Goal: Task Accomplishment & Management: Manage account settings

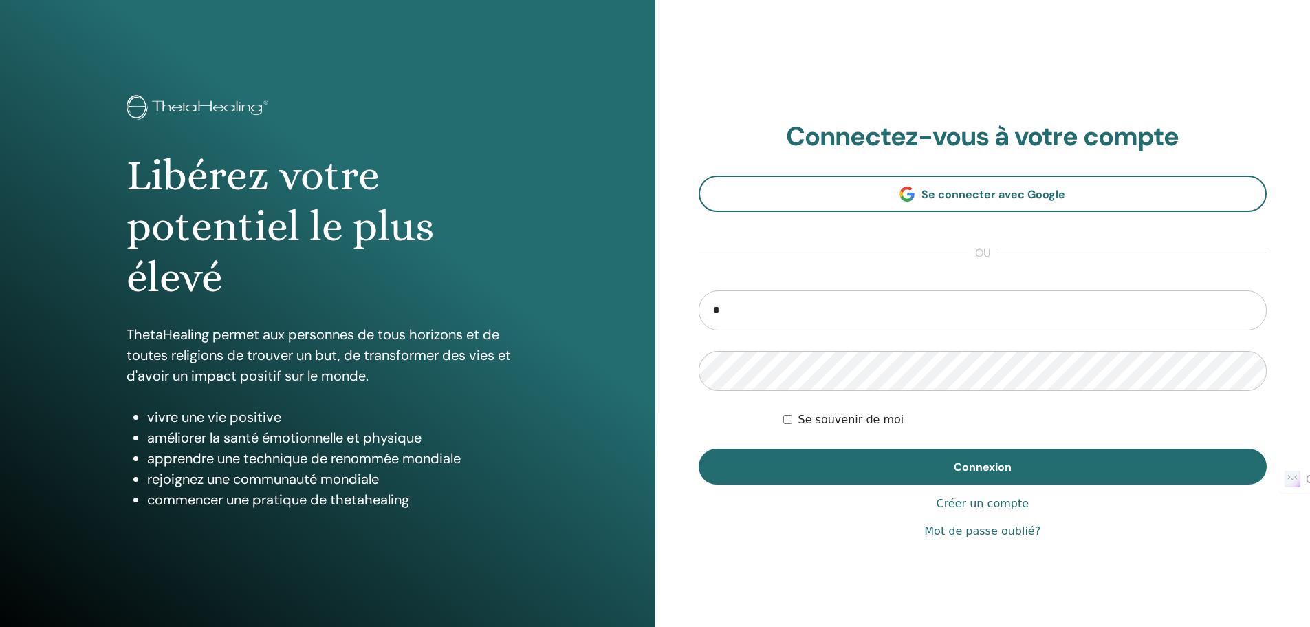
type input "**********"
click at [785, 413] on div "Se souvenir de moi" at bounding box center [1025, 419] width 484 height 17
click at [793, 422] on div "Se souvenir de moi" at bounding box center [1025, 419] width 484 height 17
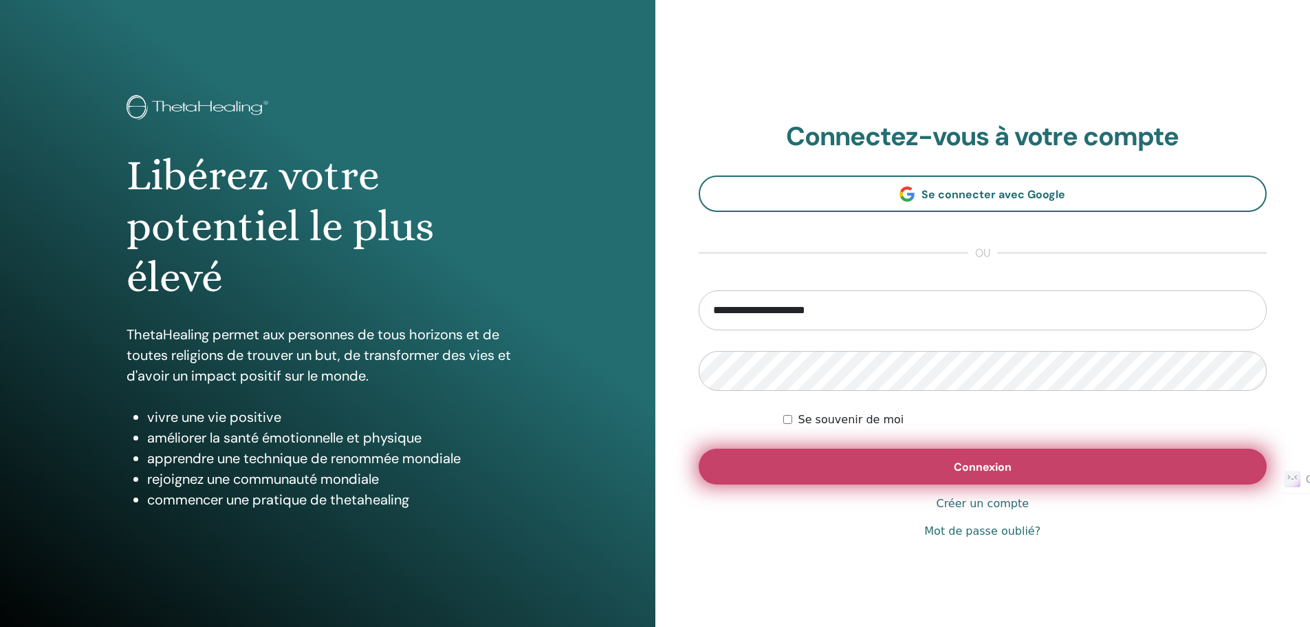
click at [913, 457] on button "Connexion" at bounding box center [983, 466] width 569 height 36
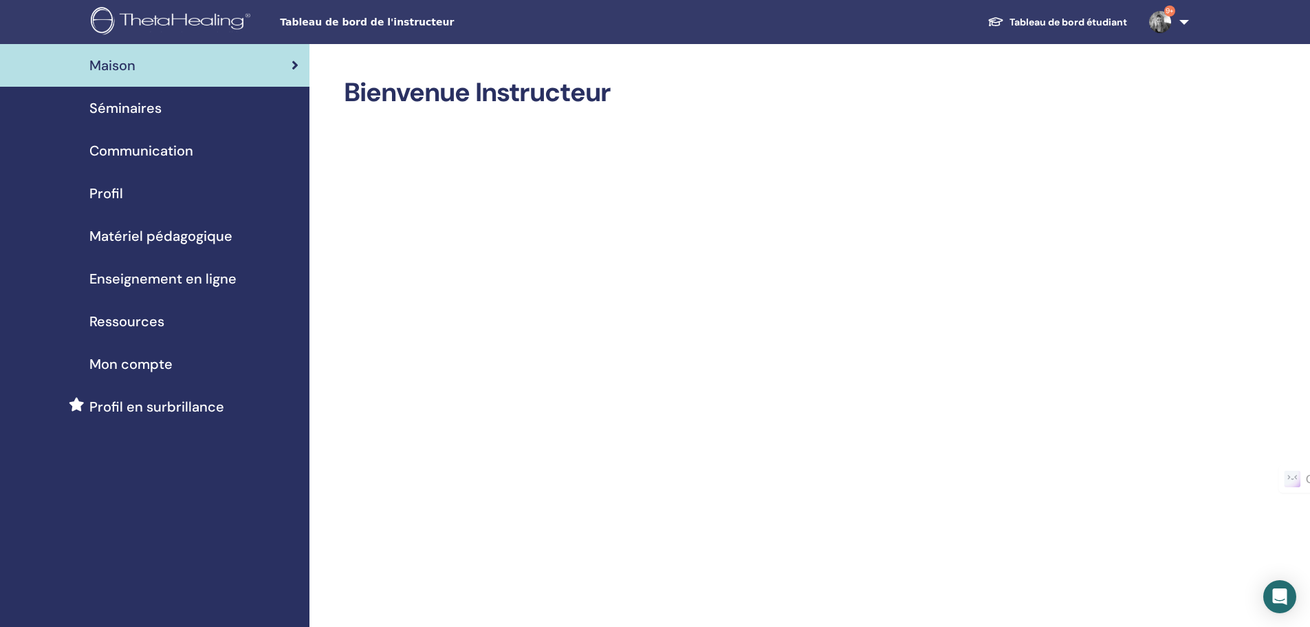
click at [148, 116] on span "Séminaires" at bounding box center [125, 108] width 72 height 21
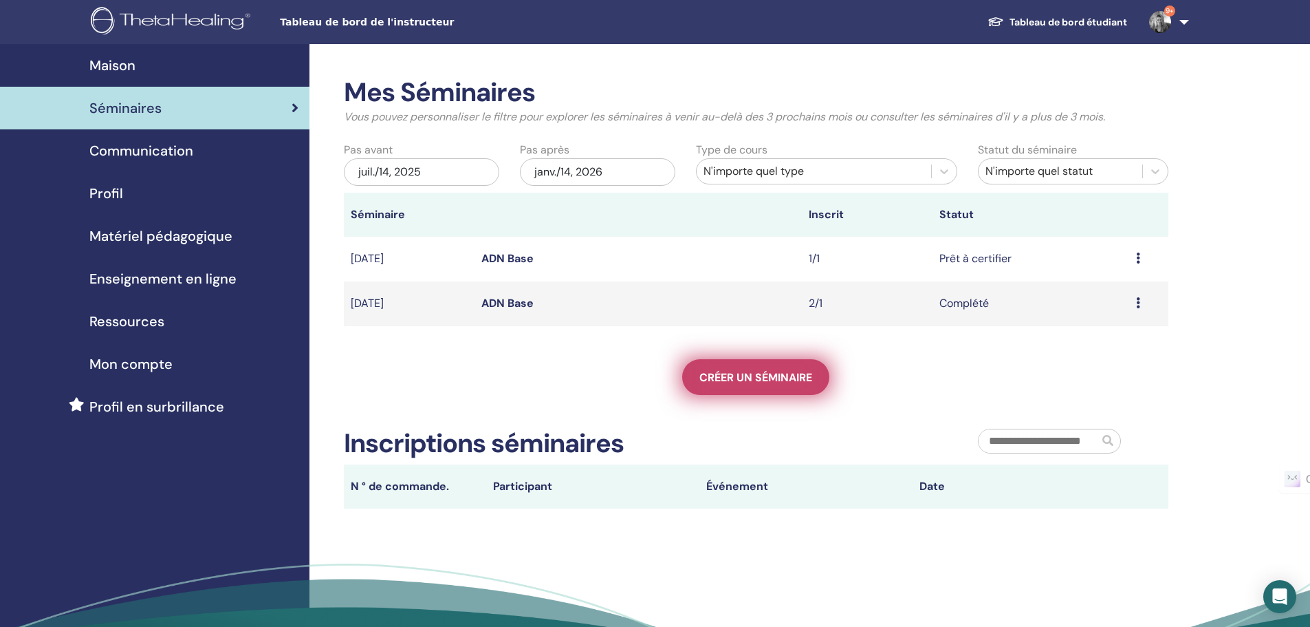
click at [748, 384] on link "Créer un séminaire" at bounding box center [755, 377] width 147 height 36
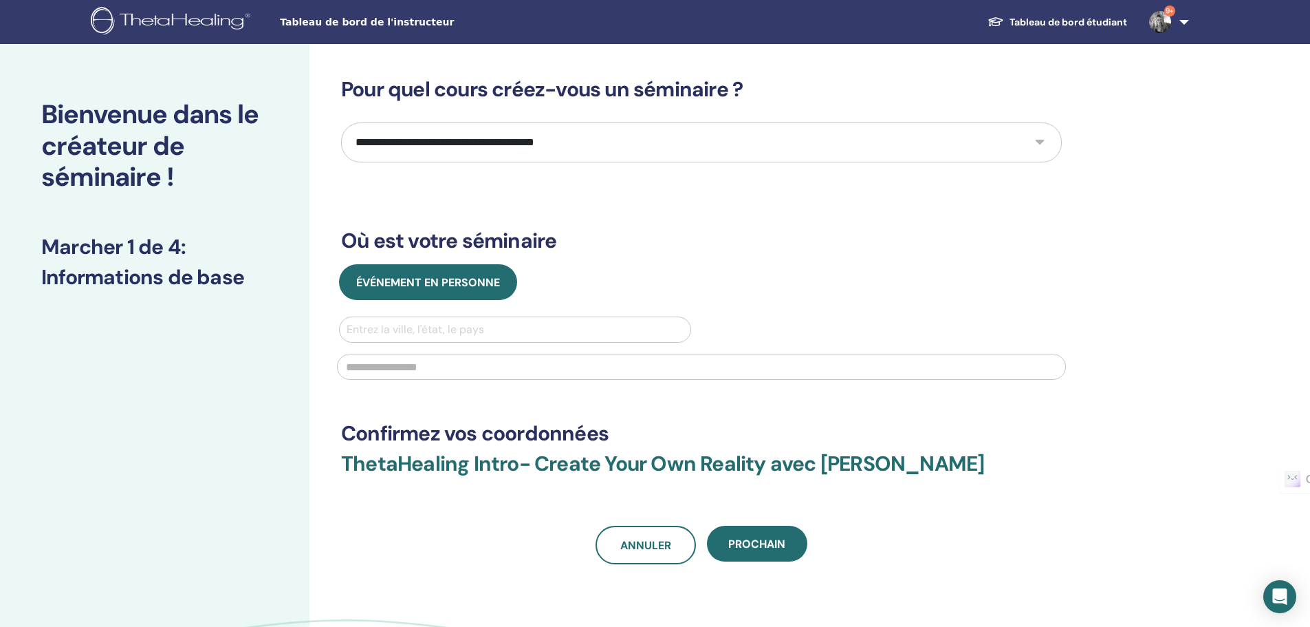
click at [445, 133] on select "**********" at bounding box center [701, 142] width 721 height 40
select select "*"
click at [341, 122] on select "**********" at bounding box center [701, 142] width 721 height 40
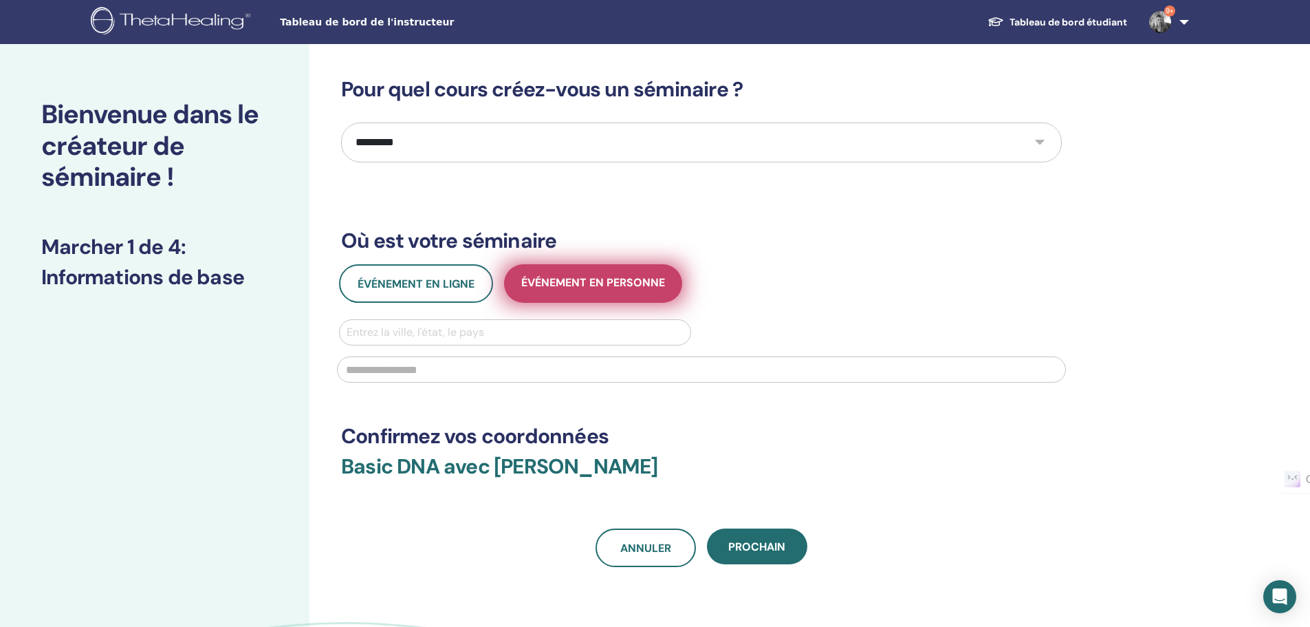
click at [565, 292] on span "Événement en personne" at bounding box center [593, 283] width 144 height 17
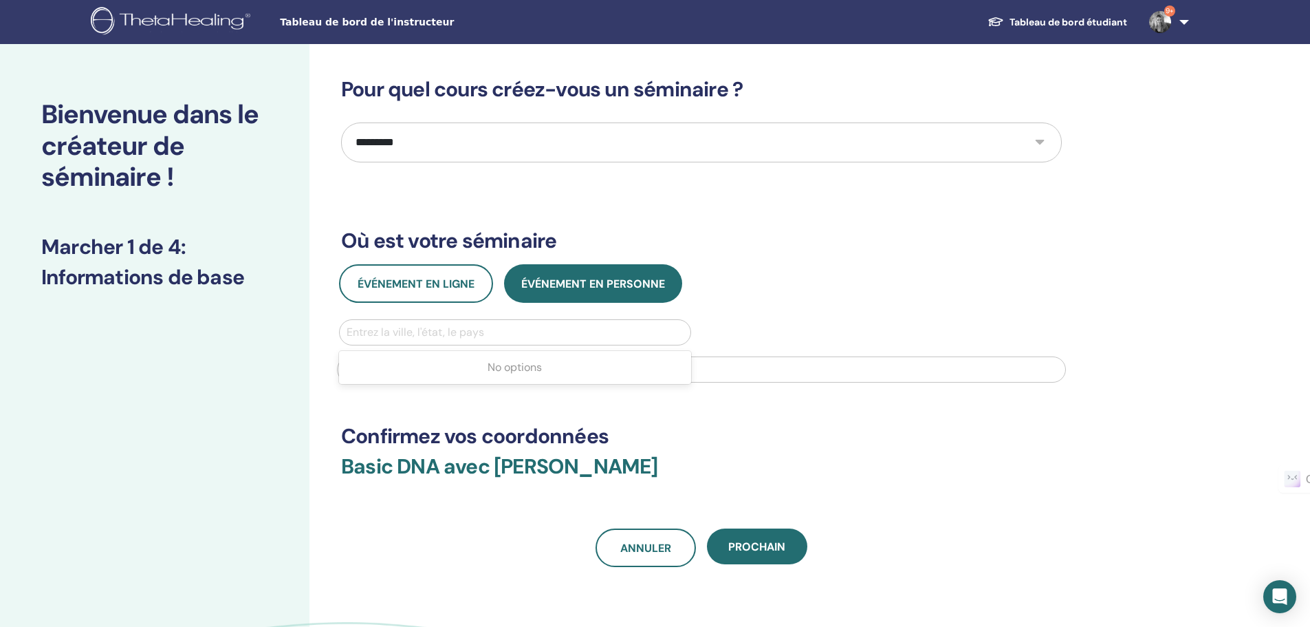
click at [469, 333] on div at bounding box center [515, 332] width 337 height 19
type input "*********"
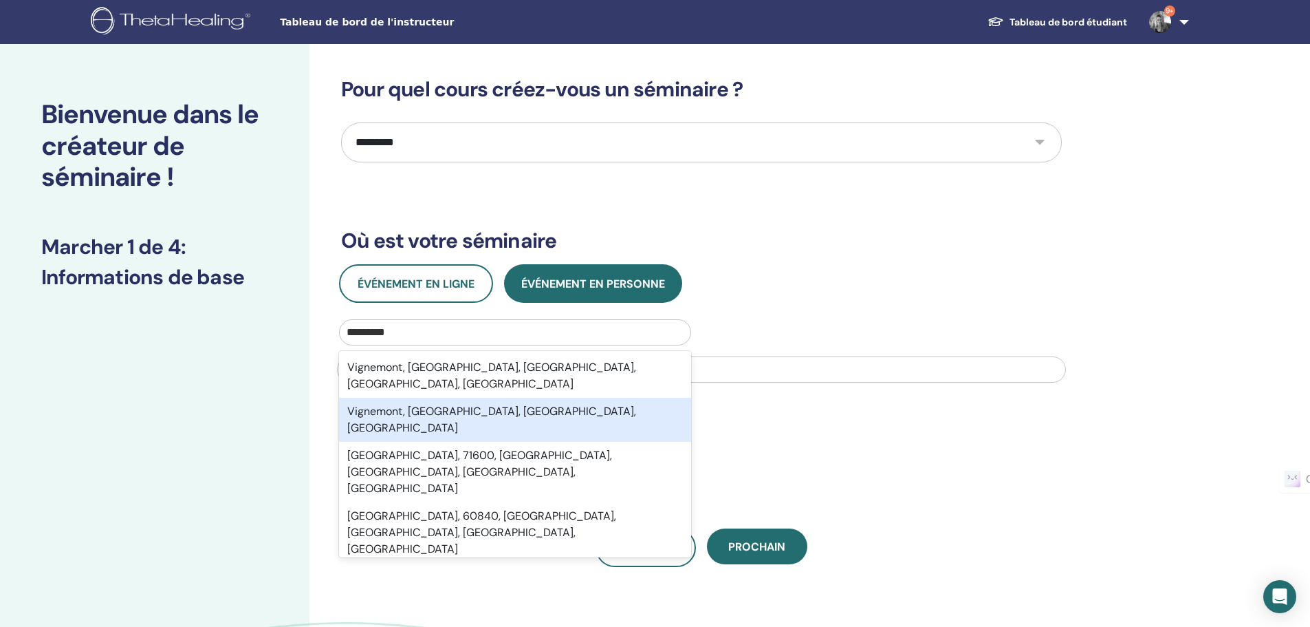
click at [427, 398] on div "Vignemont, Oise, Hauts-de-France, FRA" at bounding box center [515, 420] width 352 height 44
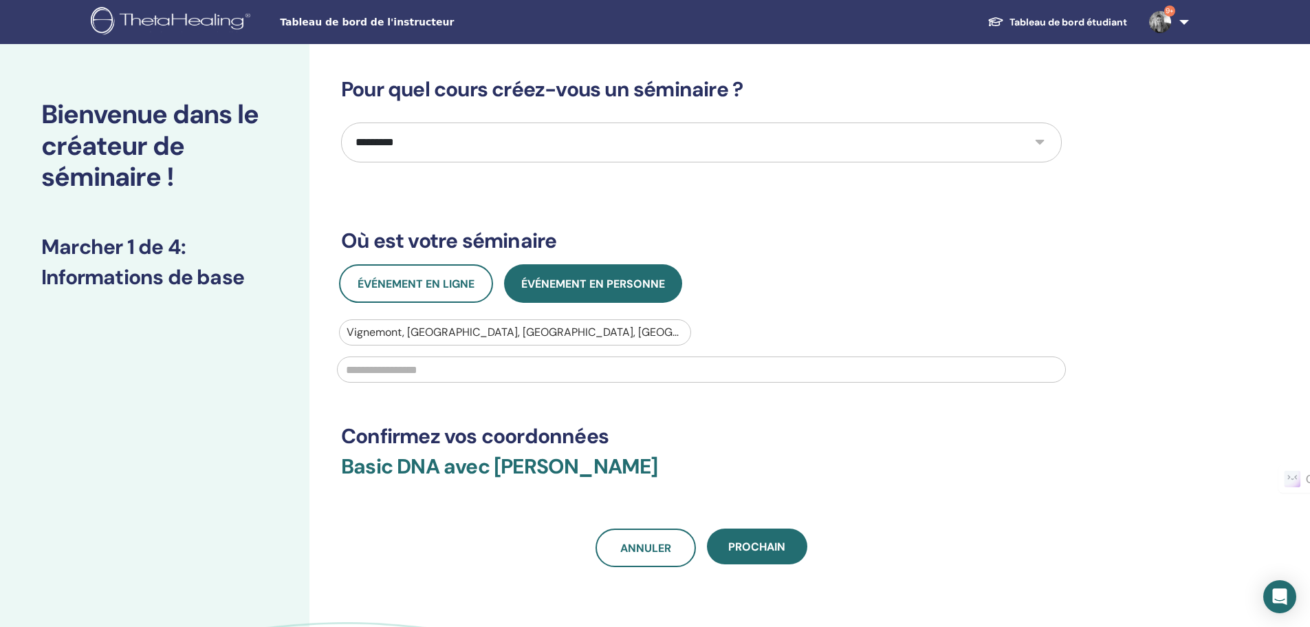
click at [417, 376] on input "text" at bounding box center [701, 369] width 729 height 26
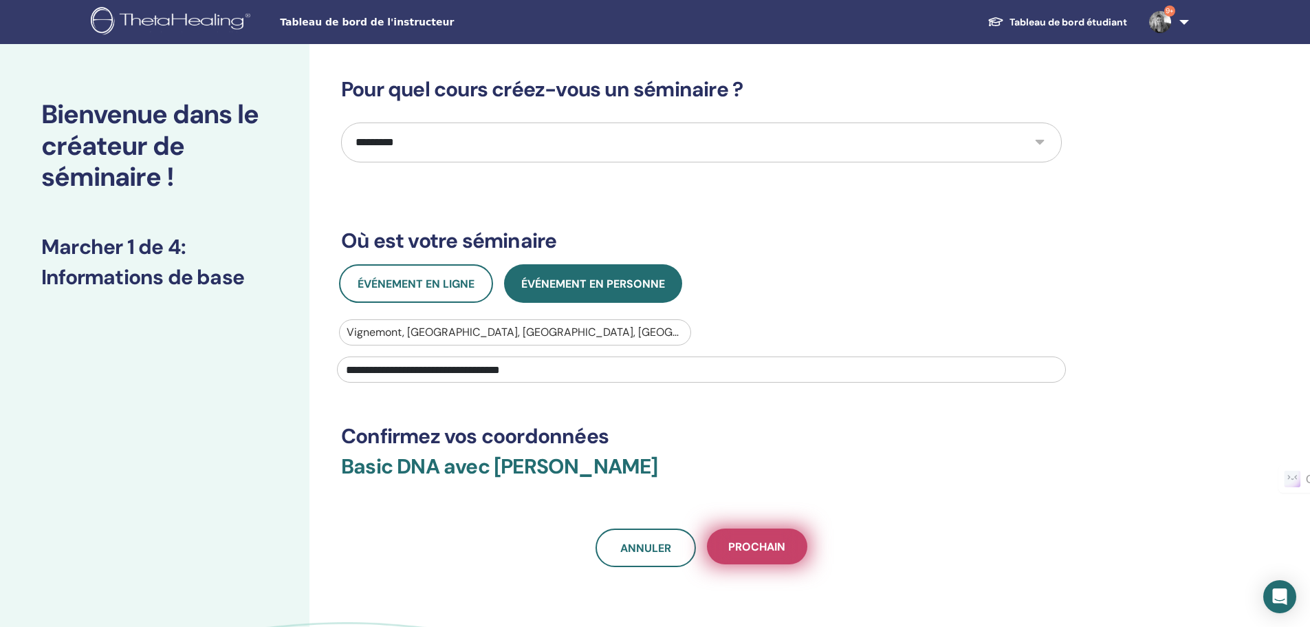
type input "**********"
click at [766, 547] on span "Prochain" at bounding box center [756, 546] width 57 height 14
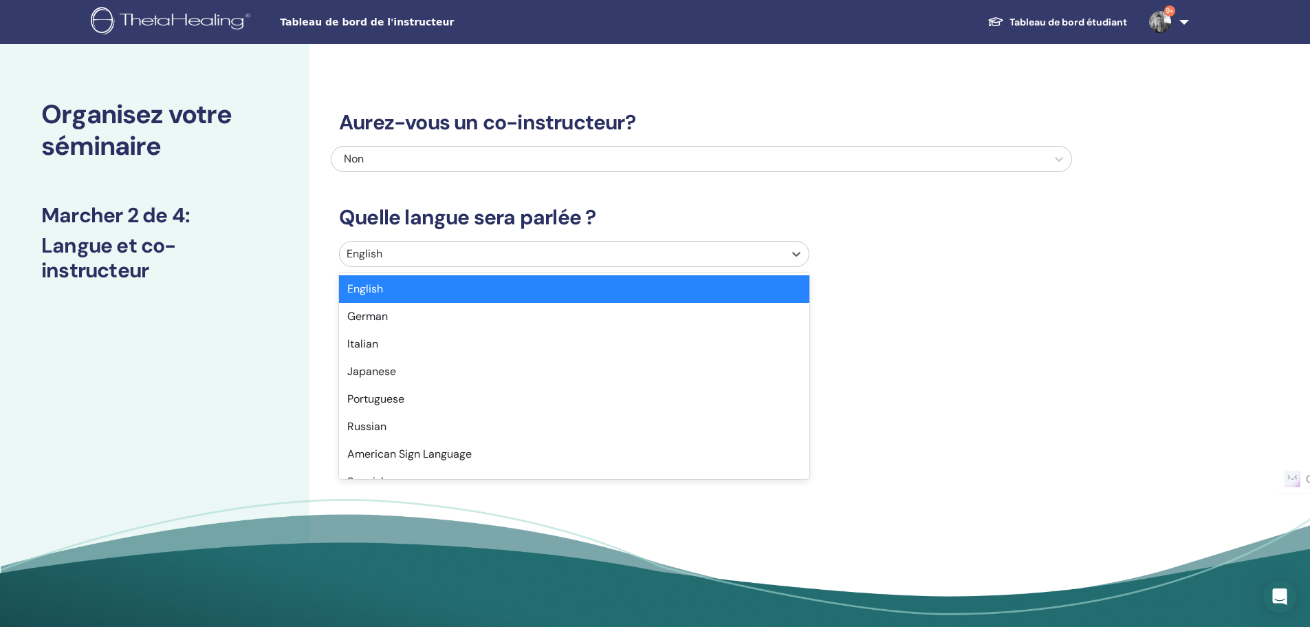
click at [430, 260] on div at bounding box center [562, 253] width 431 height 19
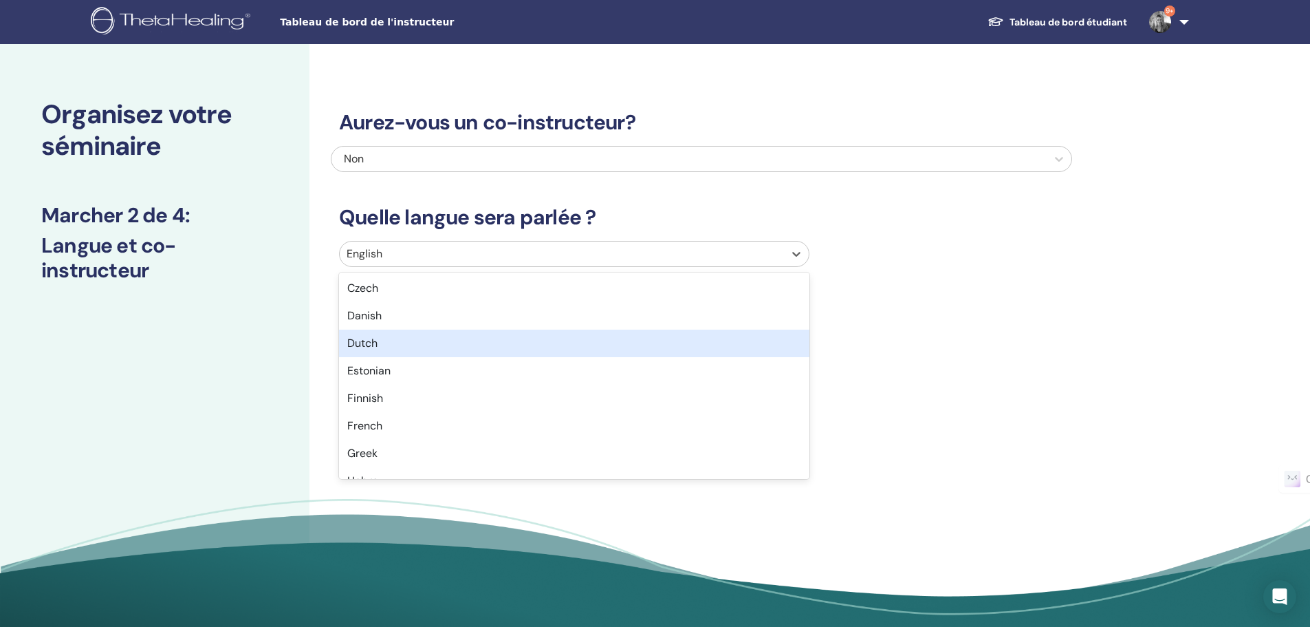
scroll to position [413, 0]
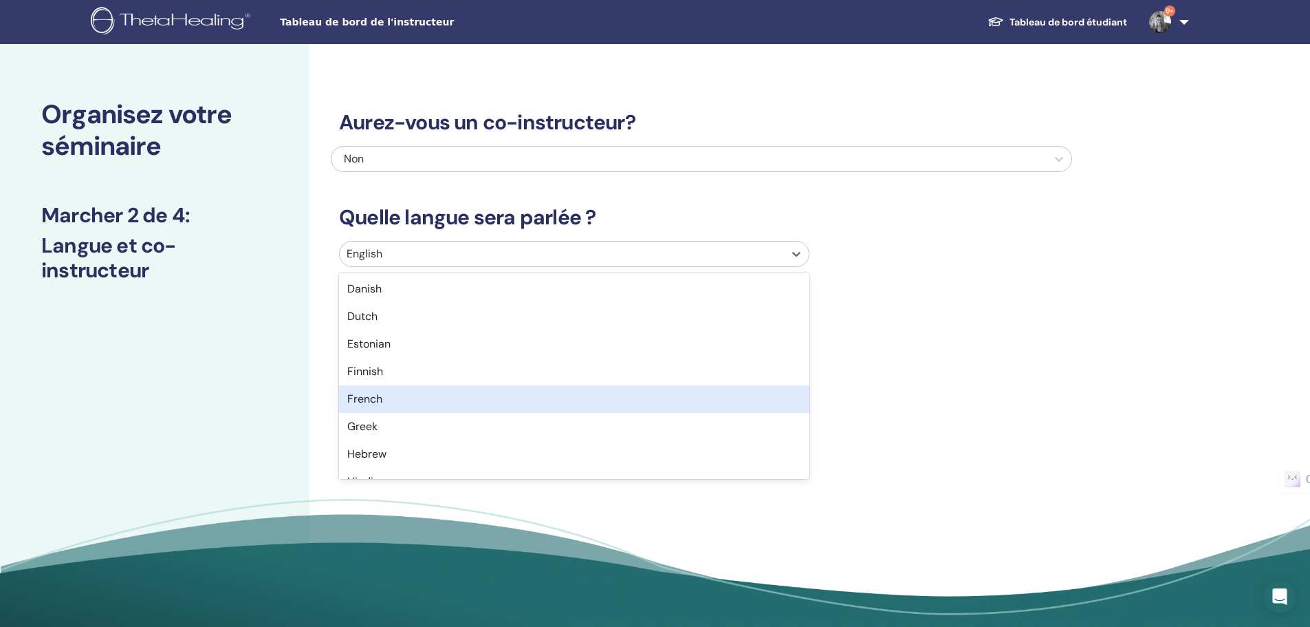
click at [392, 393] on div "French" at bounding box center [574, 399] width 470 height 28
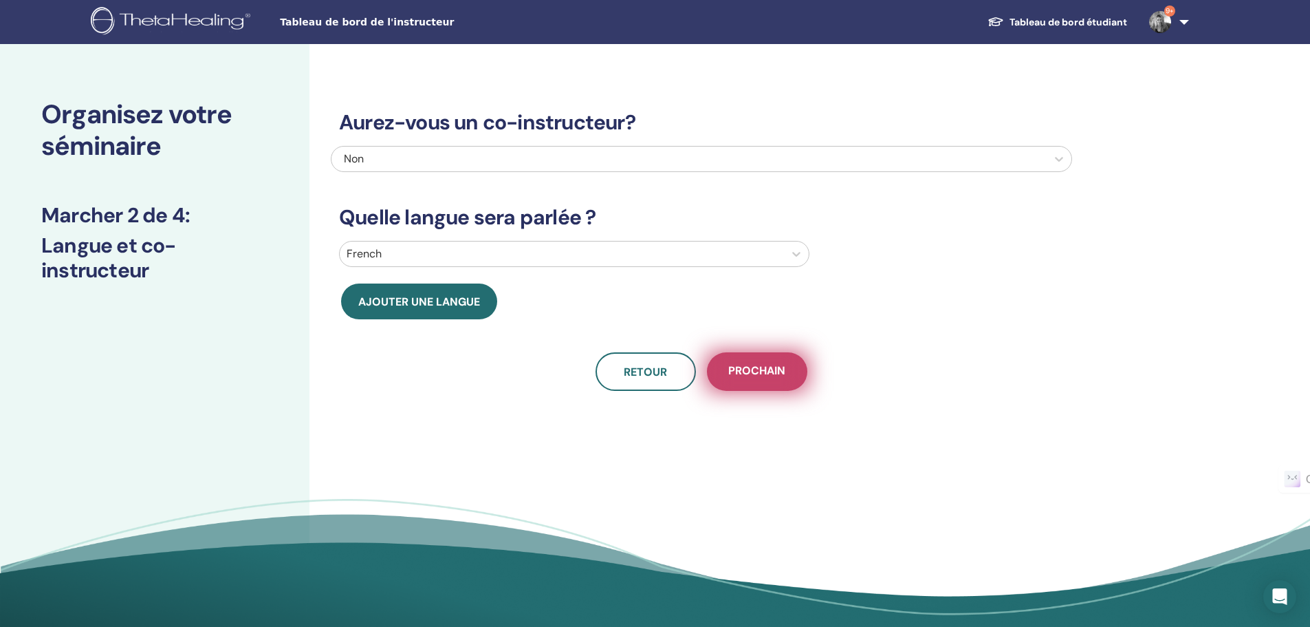
click at [777, 381] on button "Prochain" at bounding box center [757, 371] width 100 height 39
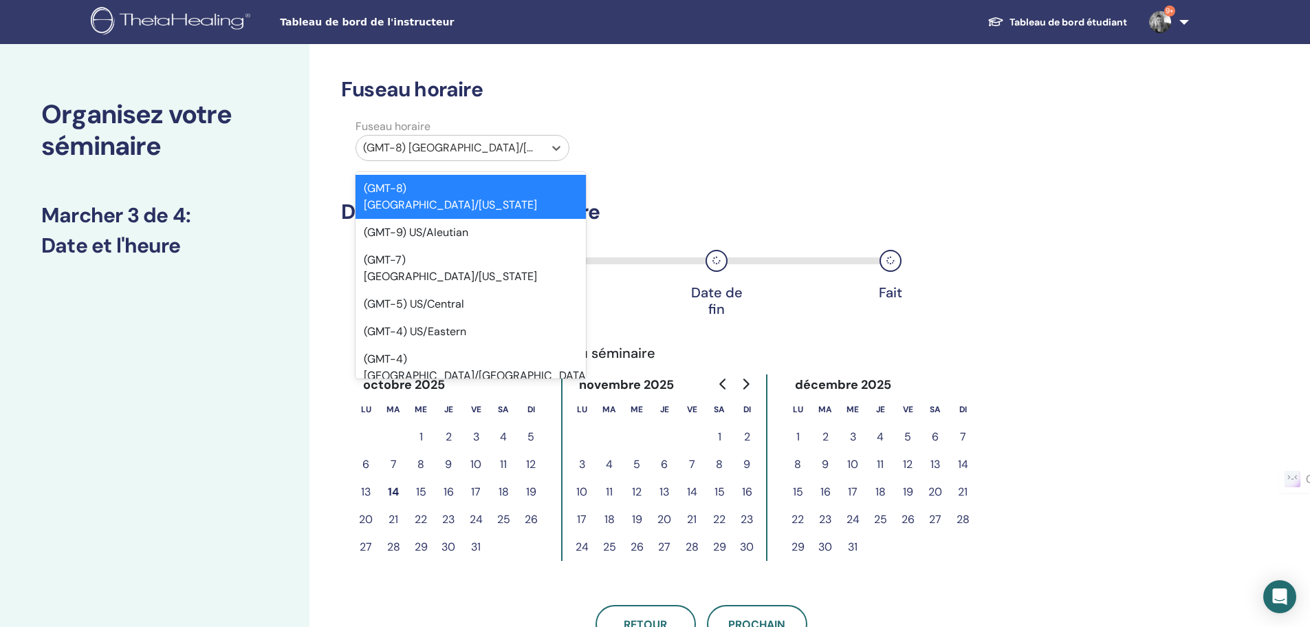
click at [406, 151] on div at bounding box center [450, 147] width 174 height 19
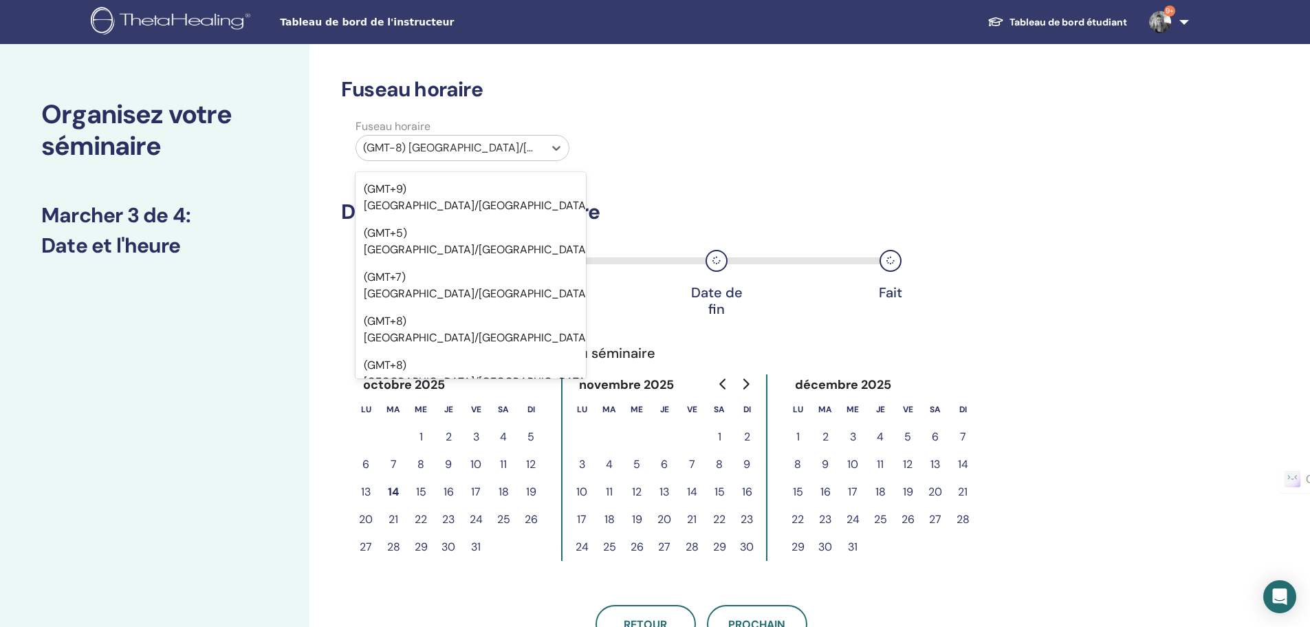
scroll to position [12953, 0]
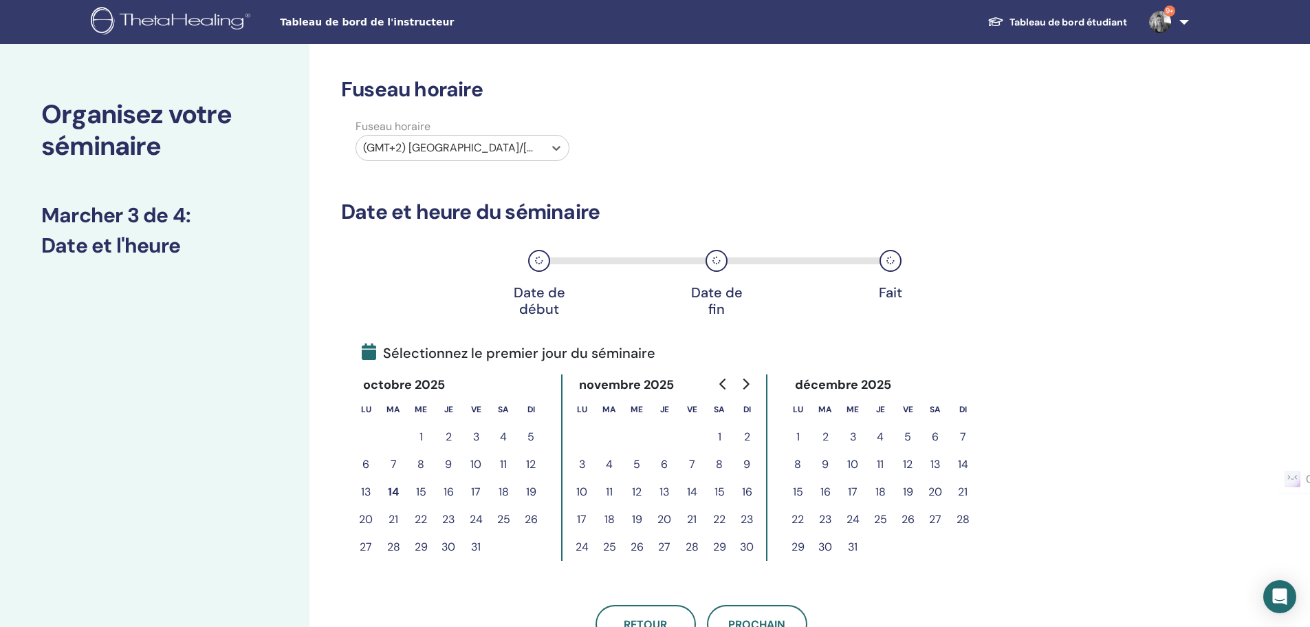
click at [581, 468] on button "3" at bounding box center [582, 465] width 28 height 28
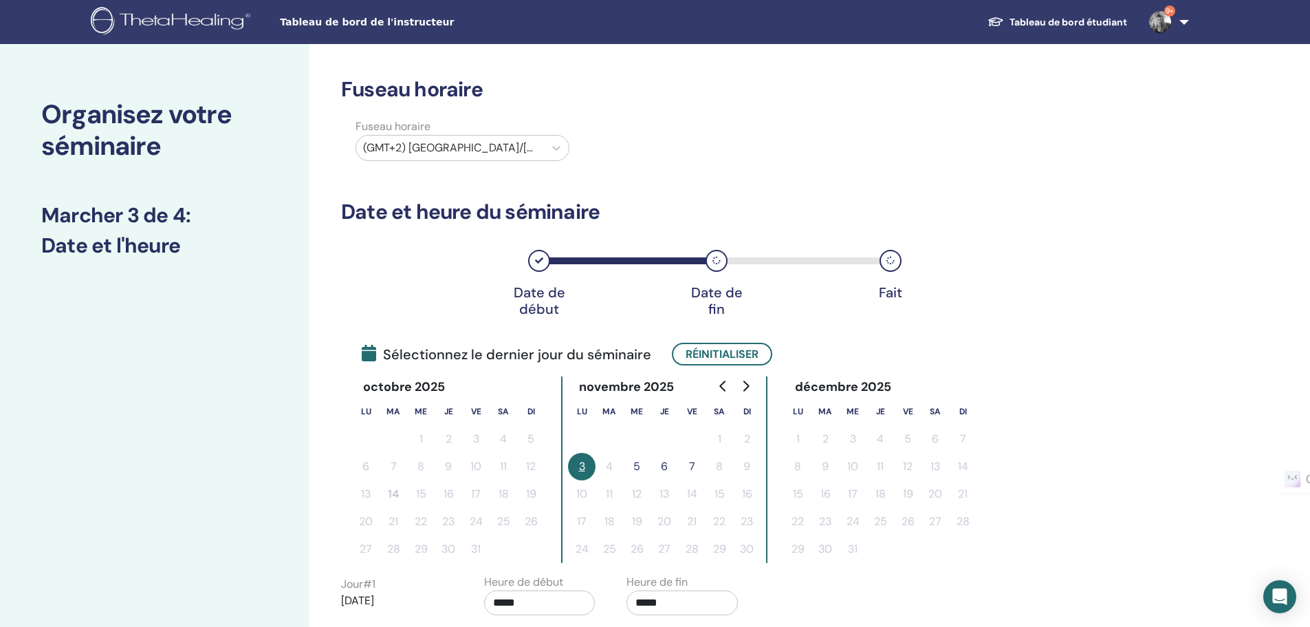
click at [691, 462] on button "7" at bounding box center [692, 467] width 28 height 28
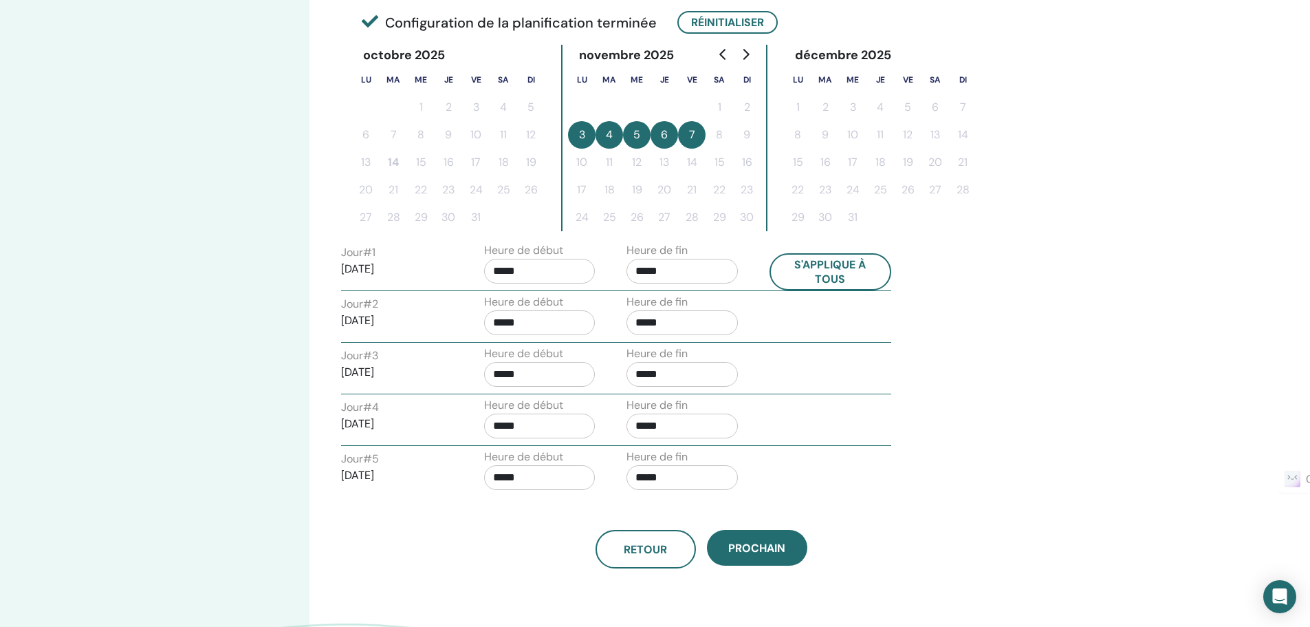
scroll to position [344, 0]
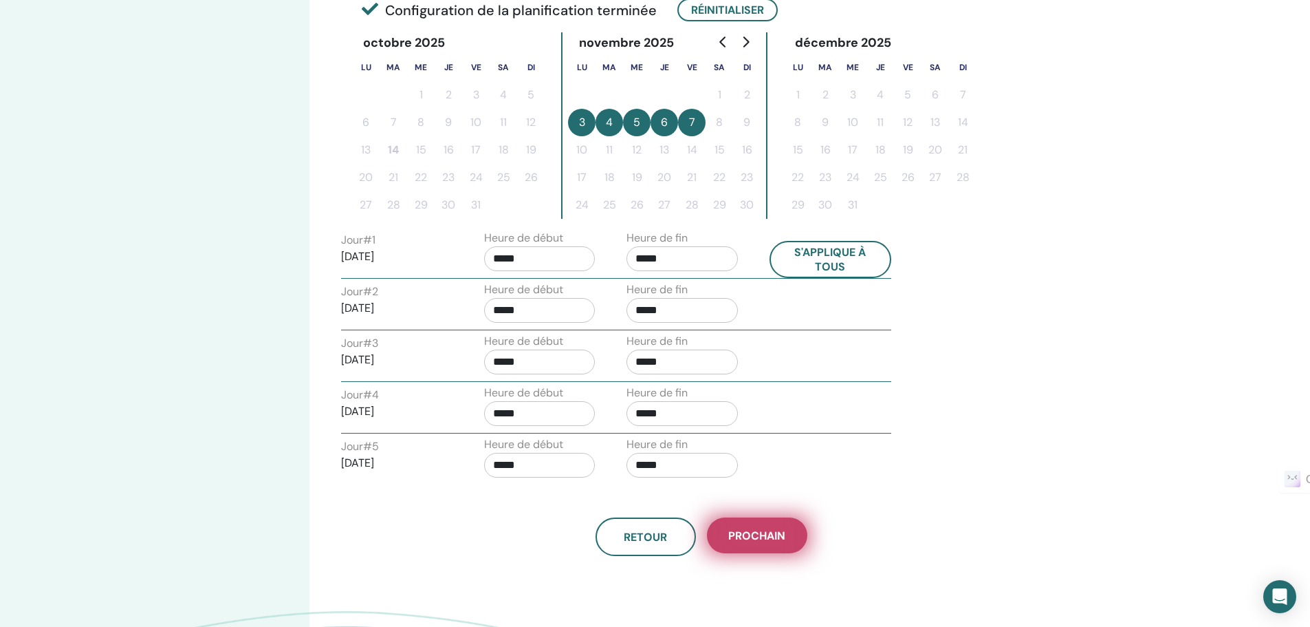
click at [748, 530] on span "Prochain" at bounding box center [756, 535] width 57 height 14
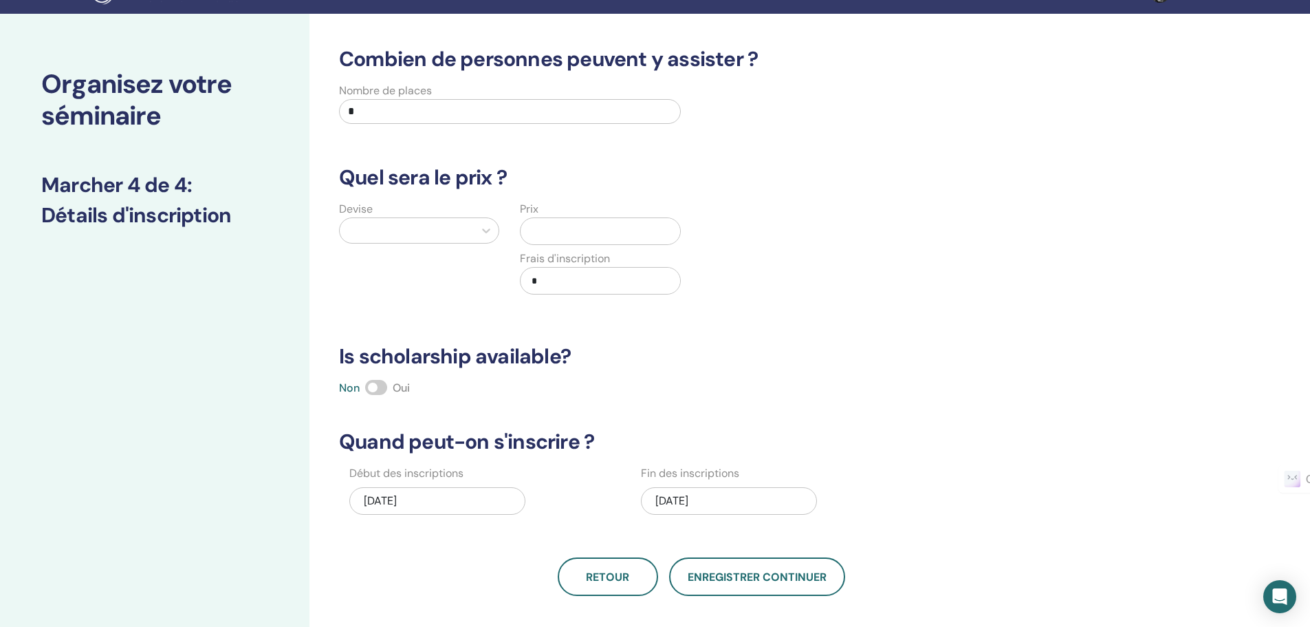
scroll to position [0, 0]
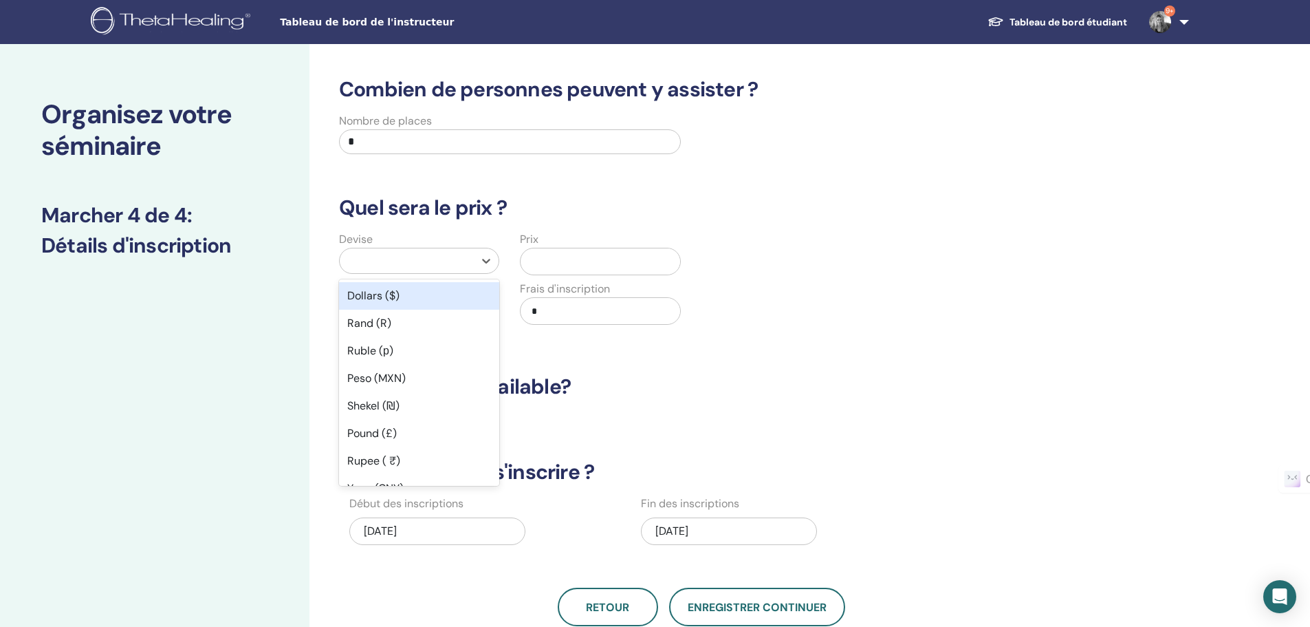
click at [403, 264] on div at bounding box center [407, 260] width 120 height 19
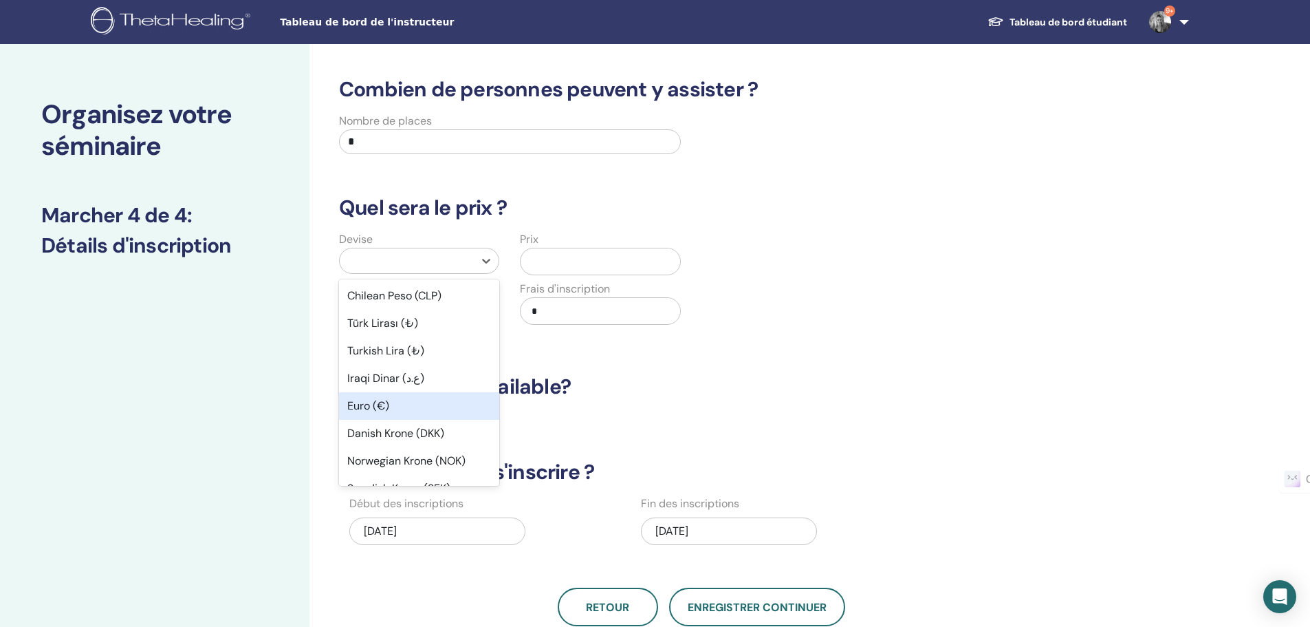
click at [381, 410] on div "Euro (€)" at bounding box center [419, 406] width 160 height 28
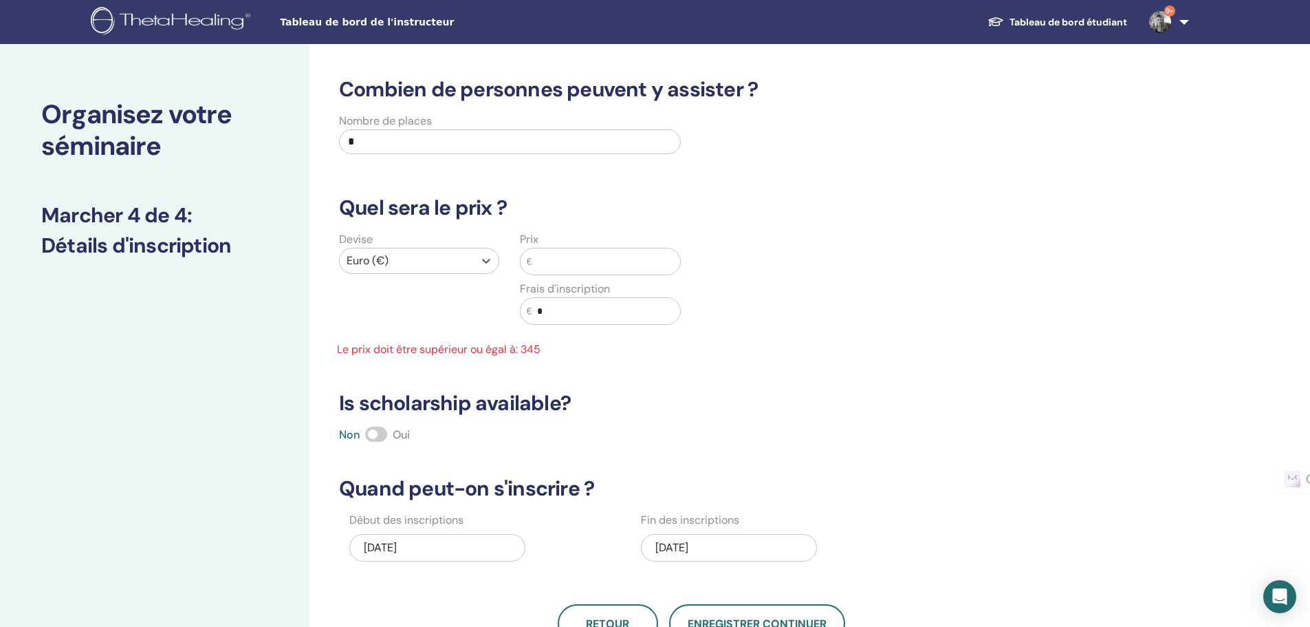
click at [564, 272] on input "text" at bounding box center [606, 261] width 149 height 26
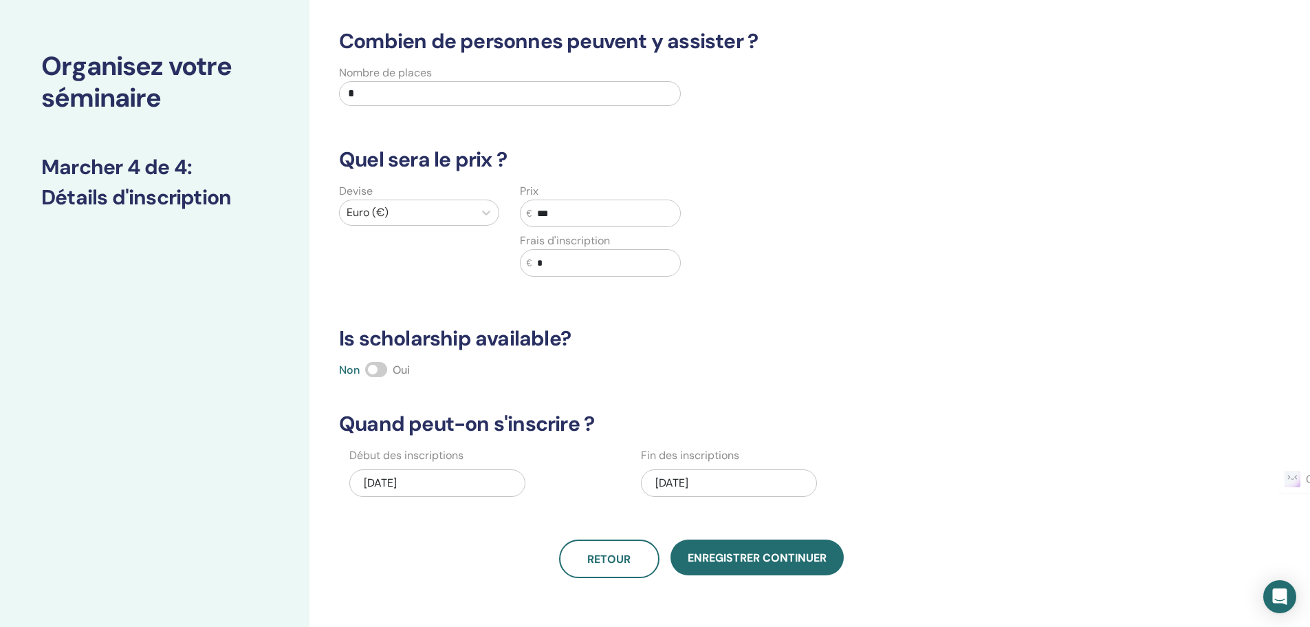
scroll to position [138, 0]
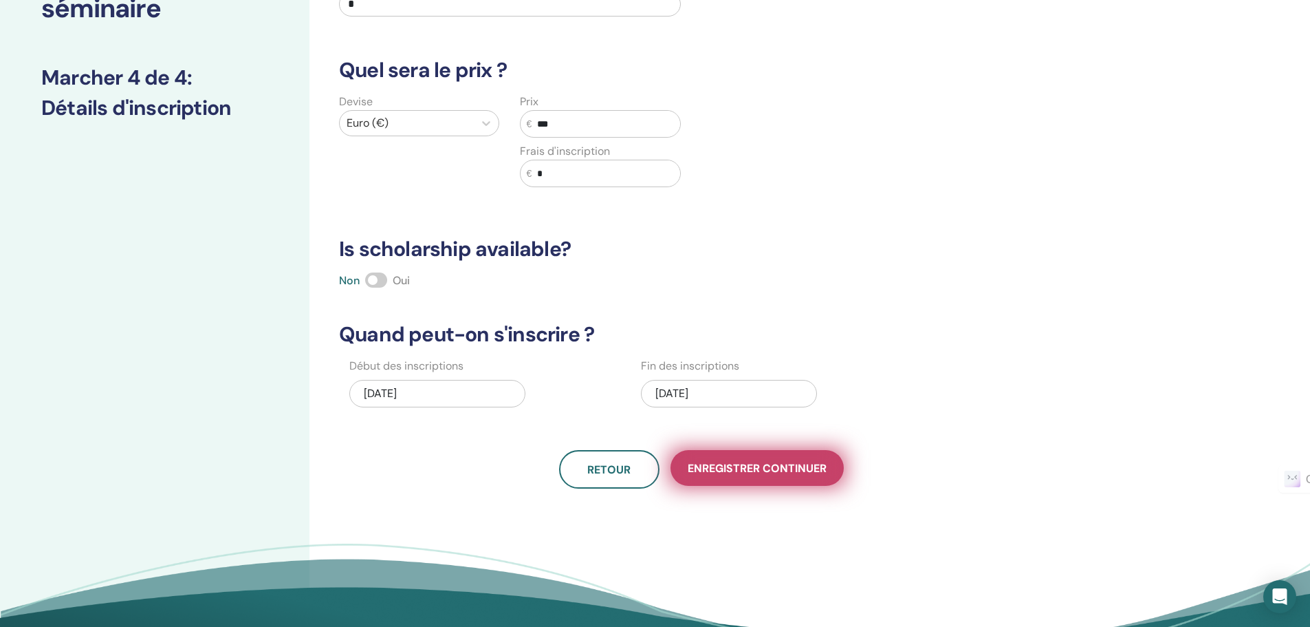
type input "***"
click at [792, 463] on span "Enregistrer continuer" at bounding box center [757, 468] width 139 height 14
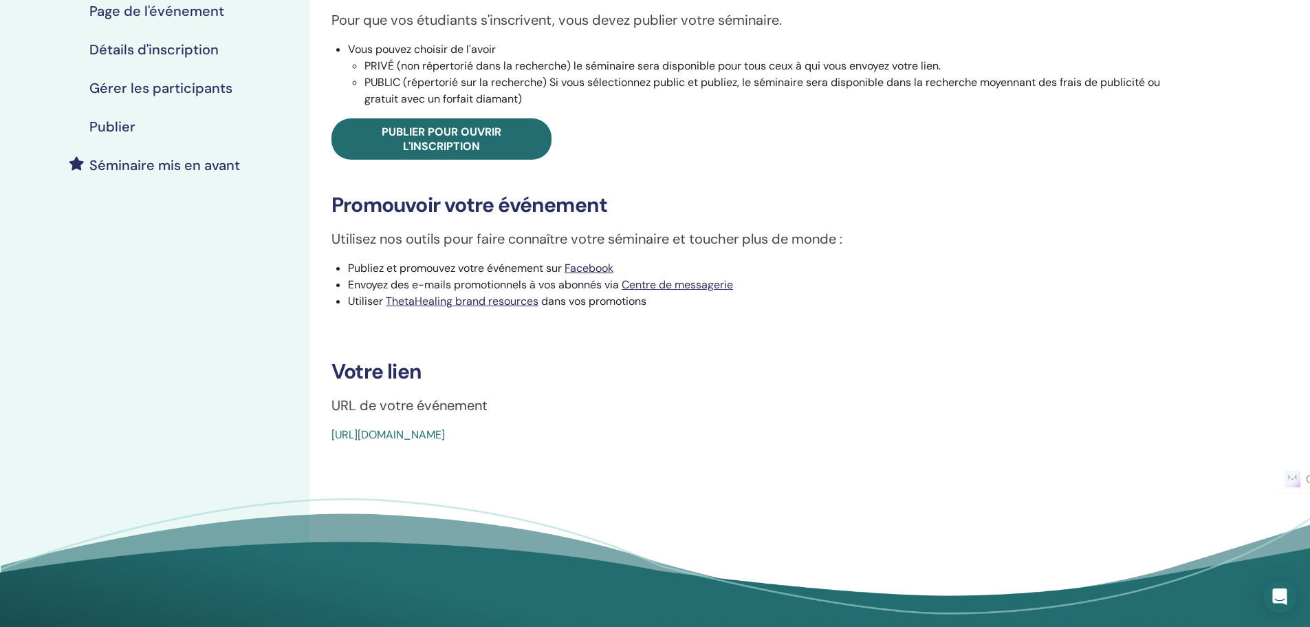
scroll to position [275, 0]
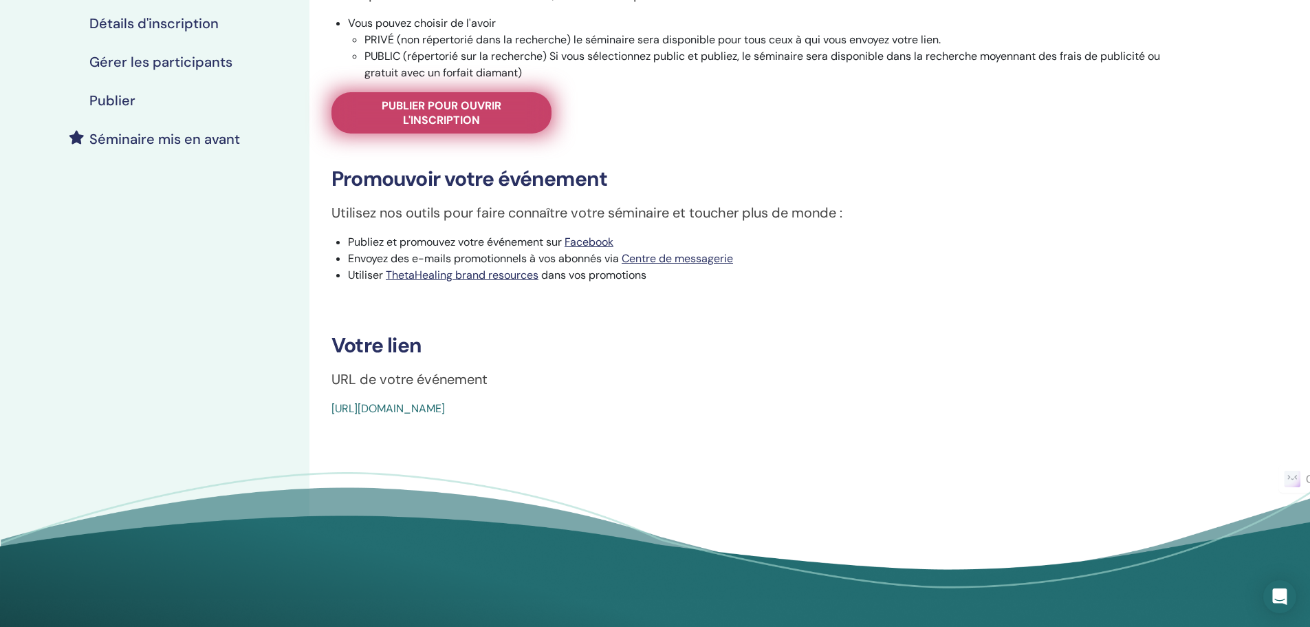
click at [488, 110] on span "Publier pour ouvrir l'inscription" at bounding box center [442, 112] width 186 height 29
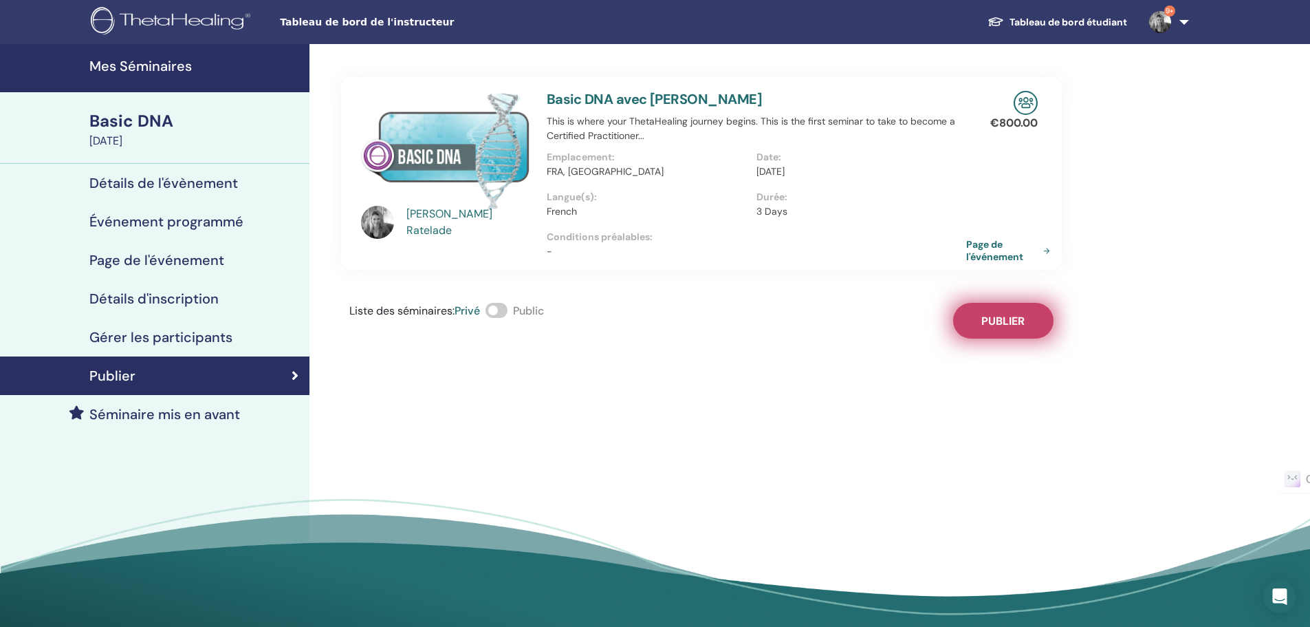
click at [1027, 323] on button "Publier" at bounding box center [1003, 321] width 100 height 36
click at [993, 250] on link "Page de l'événement" at bounding box center [1012, 250] width 89 height 25
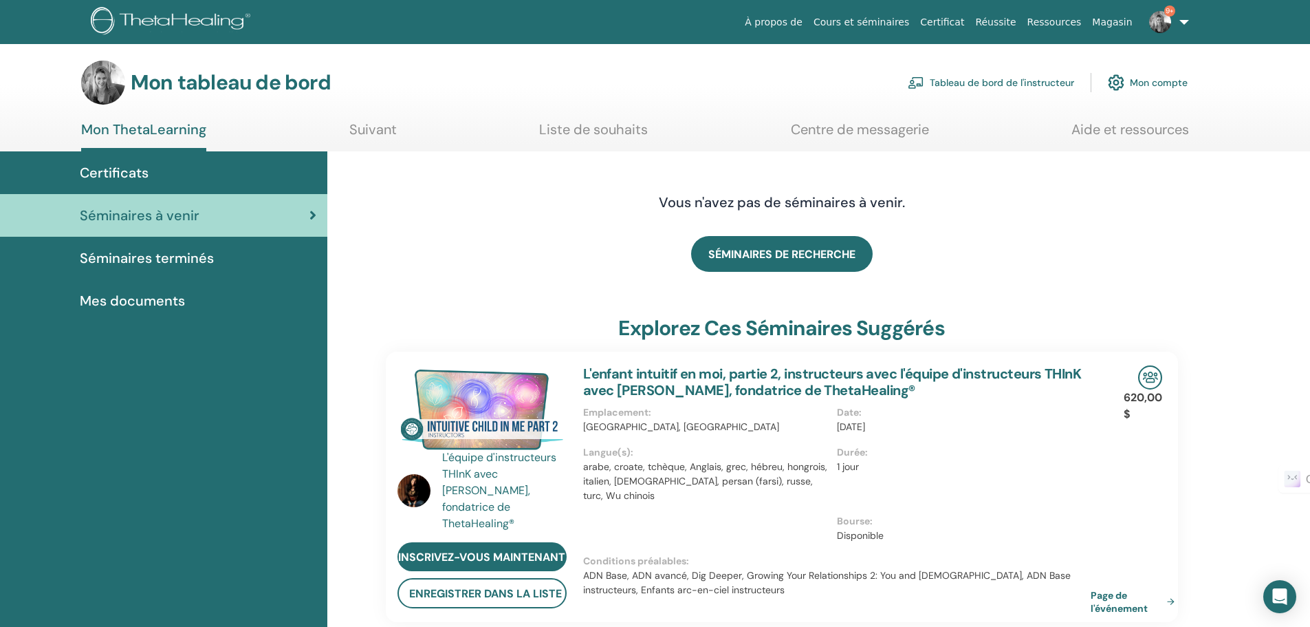
click at [1180, 14] on link "9+" at bounding box center [1166, 22] width 56 height 44
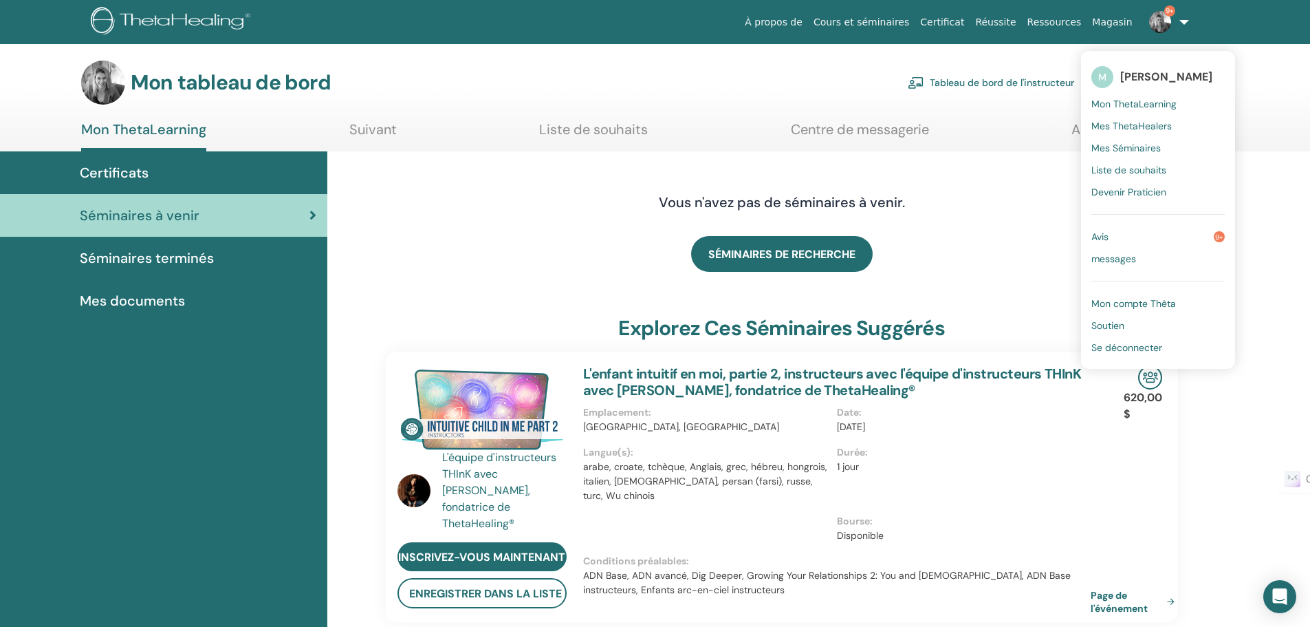
click at [1006, 78] on font "Tableau de bord de l'instructeur" at bounding box center [1002, 83] width 144 height 12
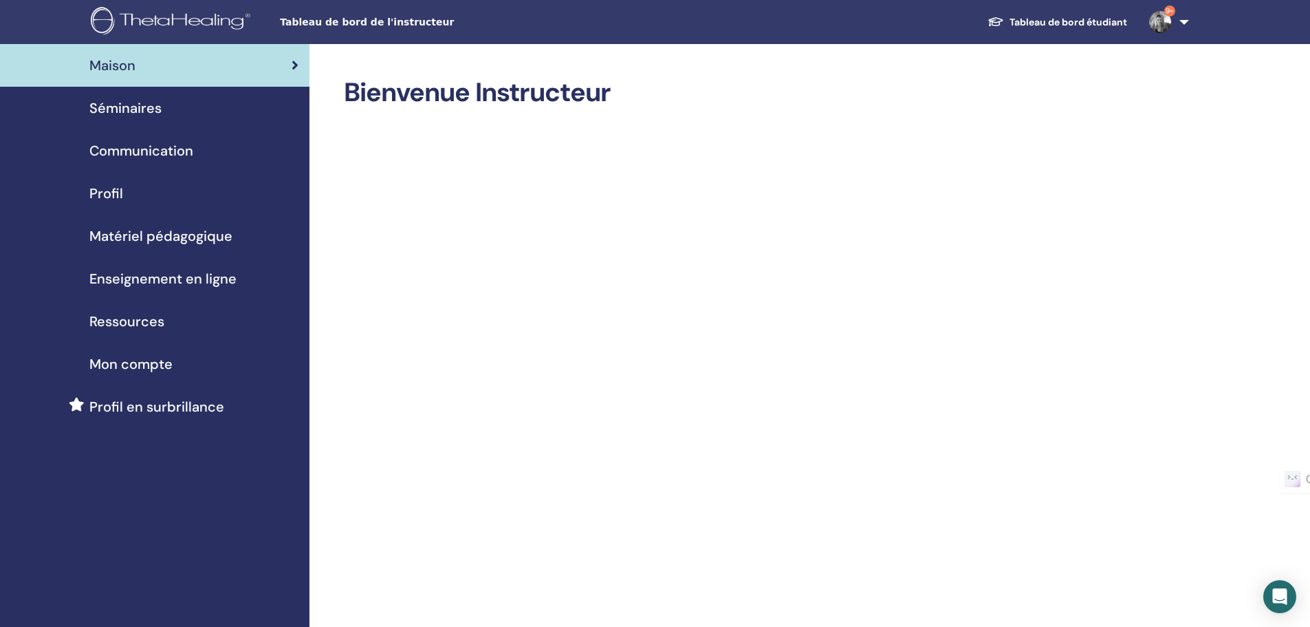
click at [128, 104] on span "Séminaires" at bounding box center [125, 108] width 72 height 21
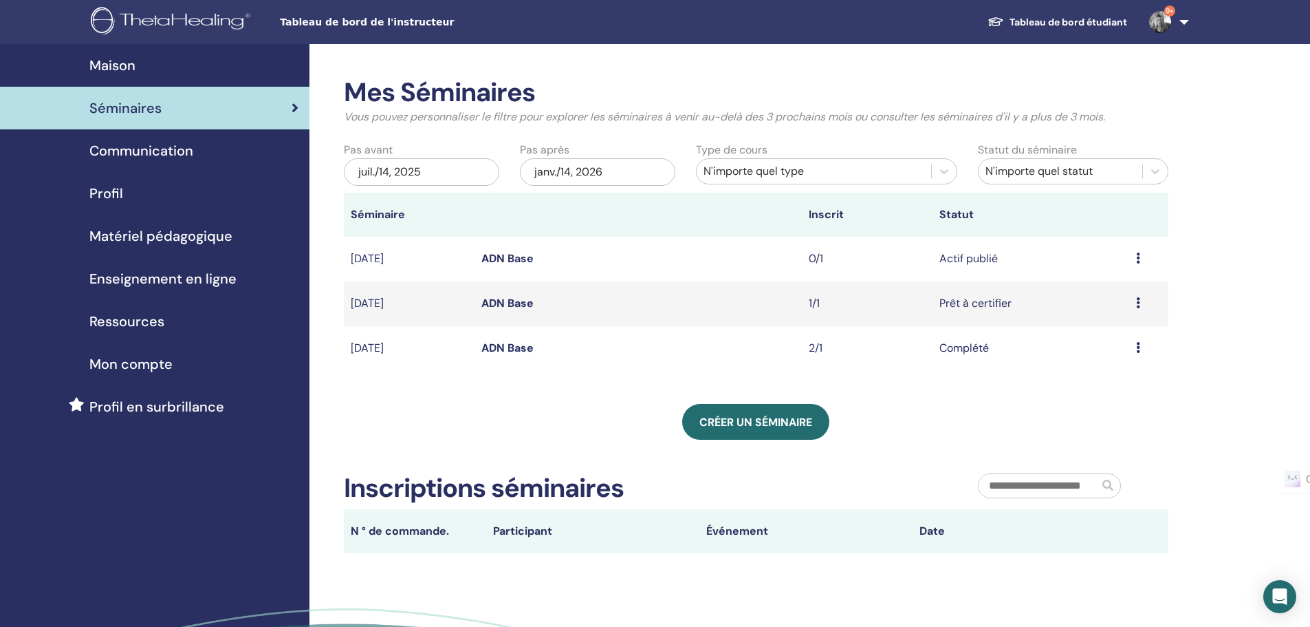
click at [1138, 258] on icon at bounding box center [1138, 257] width 4 height 11
click at [1113, 312] on link "Participants" at bounding box center [1104, 310] width 61 height 14
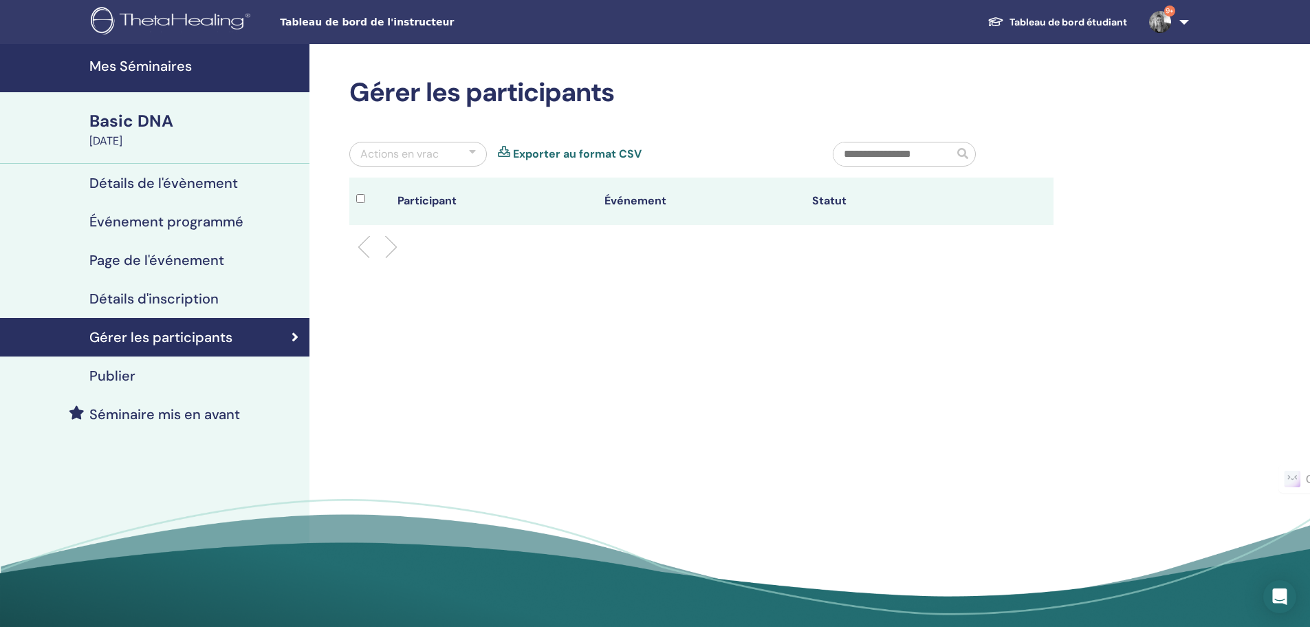
click at [117, 371] on h4 "Publier" at bounding box center [112, 375] width 46 height 17
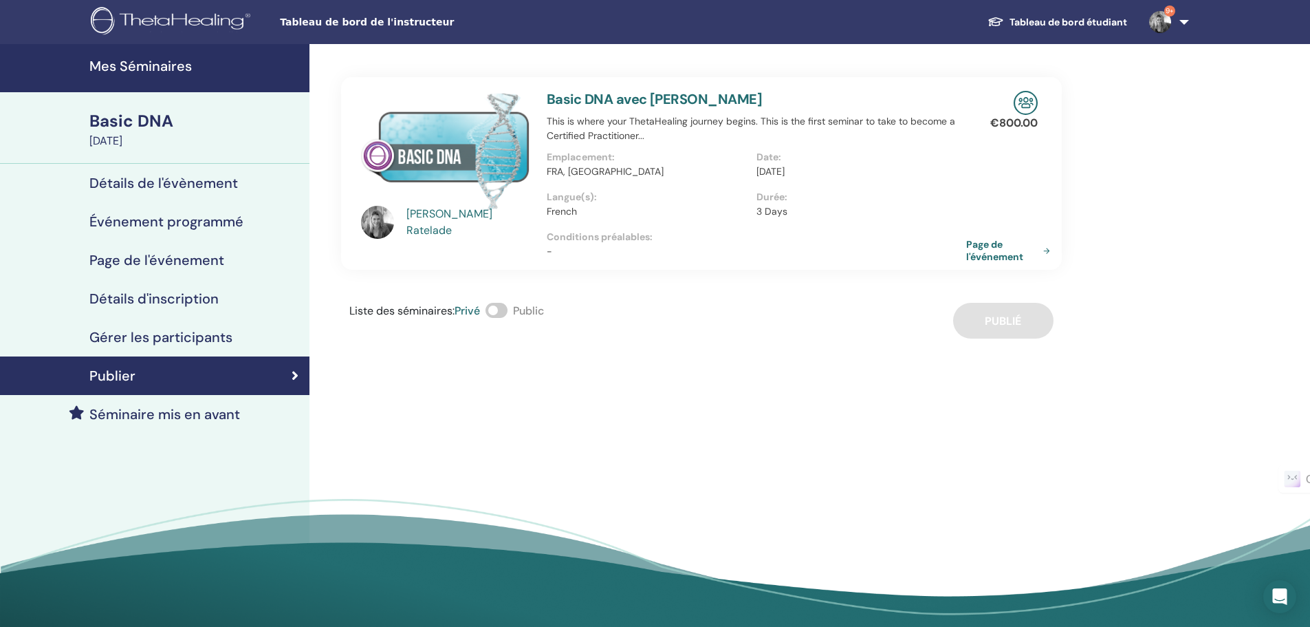
click at [151, 299] on h4 "Détails d'inscription" at bounding box center [153, 298] width 129 height 17
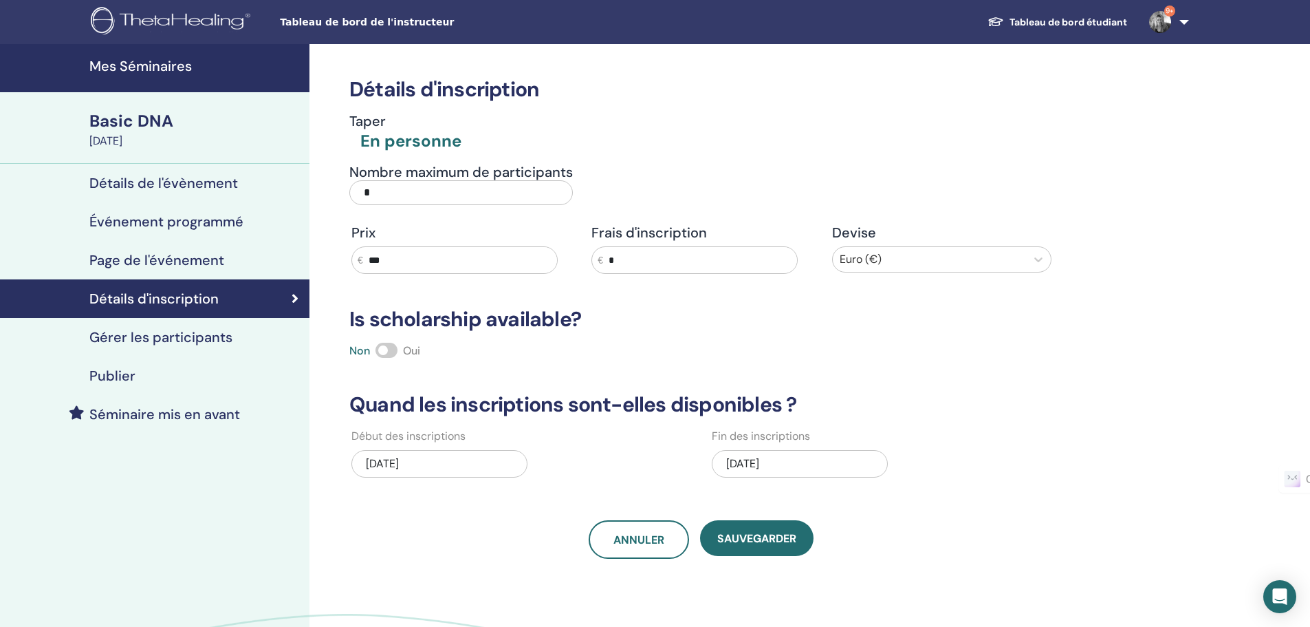
click at [172, 194] on link "Détails de l'évènement" at bounding box center [155, 183] width 310 height 39
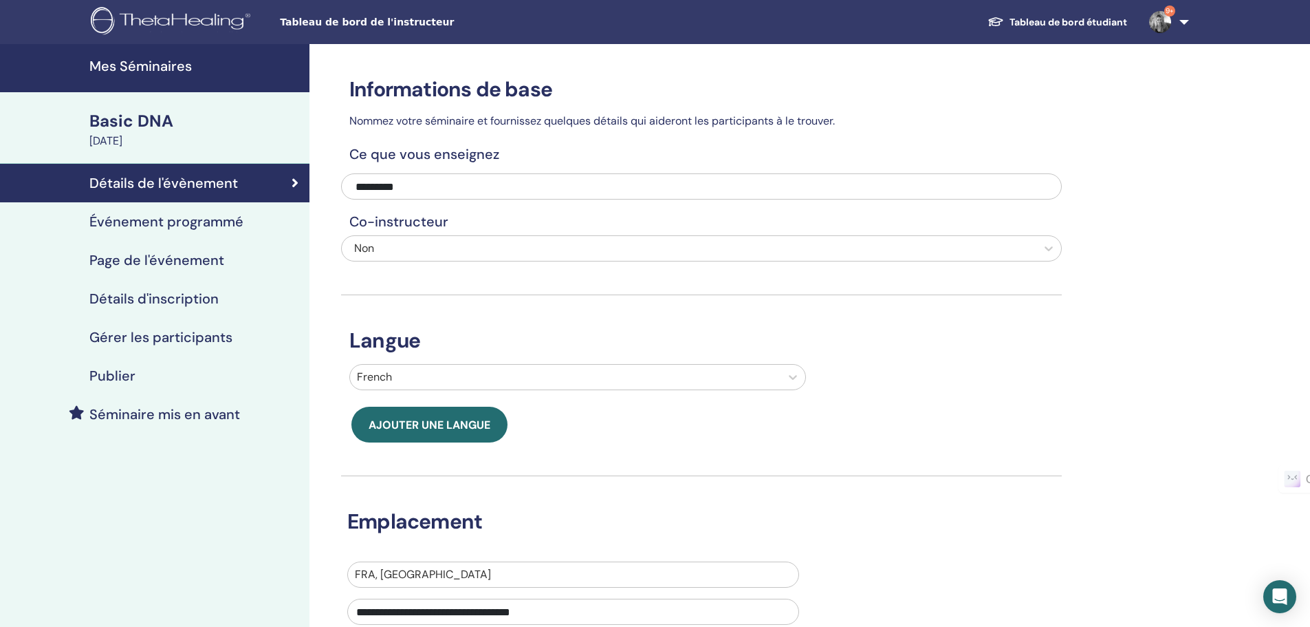
click at [111, 368] on h4 "Publier" at bounding box center [112, 375] width 46 height 17
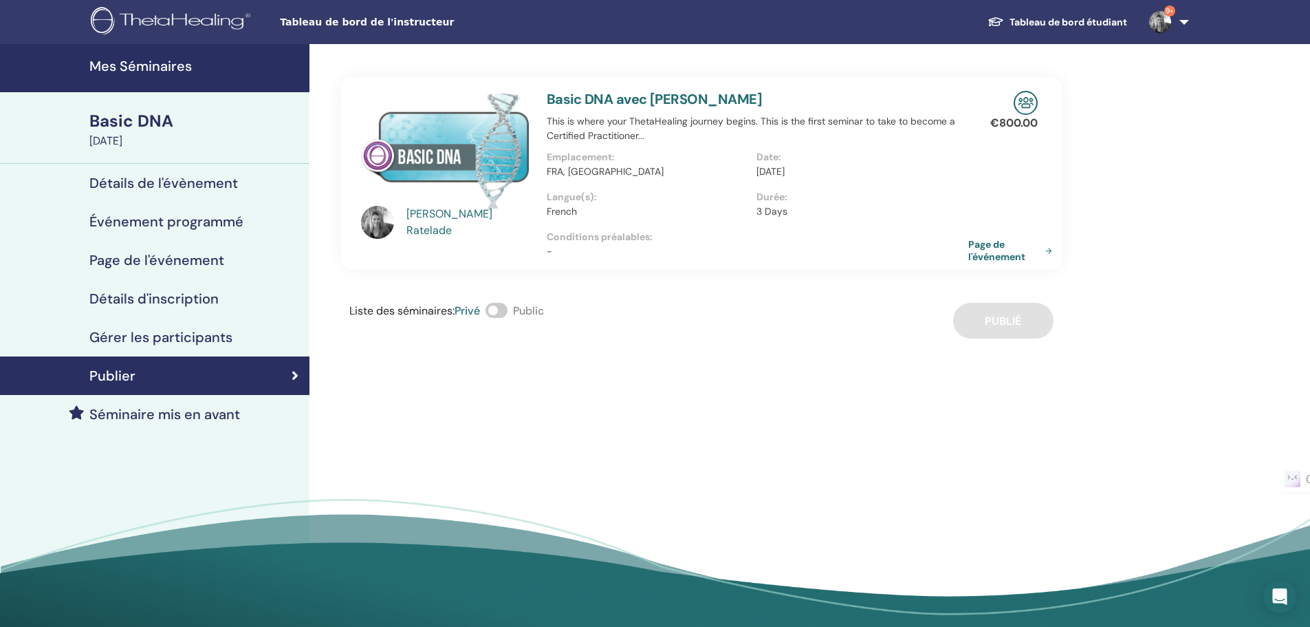
click at [999, 254] on link "Page de l'événement" at bounding box center [1012, 250] width 89 height 25
